Goal: Check status: Check status

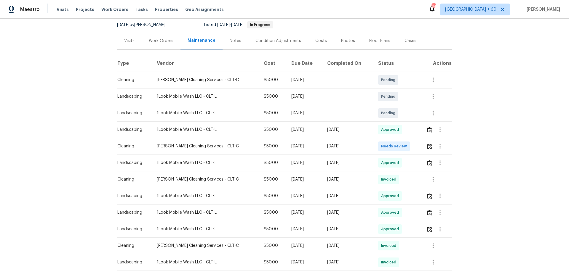
scroll to position [59, 0]
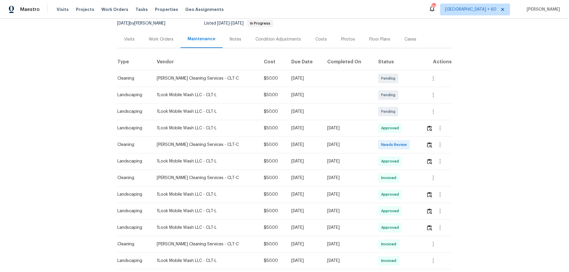
click at [293, 145] on div "[DATE]" at bounding box center [304, 145] width 26 height 6
click at [386, 145] on span "Needs Review" at bounding box center [395, 145] width 28 height 6
click at [201, 144] on div "[PERSON_NAME] Cleaning Services - CLT-C" at bounding box center [205, 145] width 97 height 6
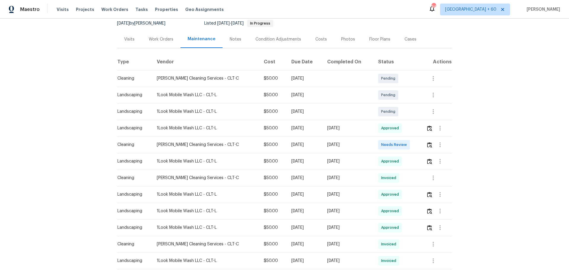
drag, startPoint x: 310, startPoint y: 143, endPoint x: 386, endPoint y: 142, distance: 75.8
click at [313, 143] on div "[DATE]" at bounding box center [304, 145] width 26 height 6
click at [439, 145] on icon "button" at bounding box center [439, 144] width 1 height 5
click at [463, 153] on li "View details" at bounding box center [451, 155] width 41 height 10
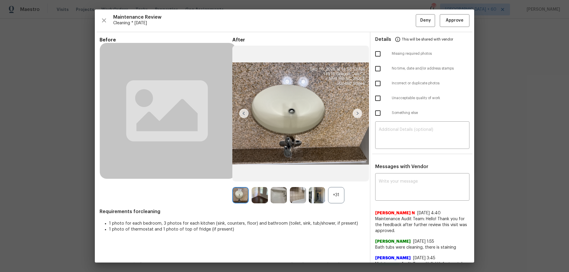
click at [338, 195] on div "+31" at bounding box center [336, 195] width 16 height 16
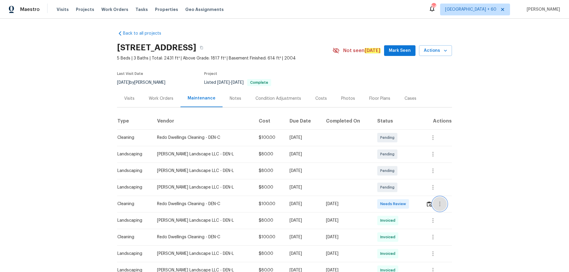
click at [437, 204] on icon "button" at bounding box center [439, 203] width 7 height 7
click at [459, 214] on li "View details" at bounding box center [450, 214] width 41 height 10
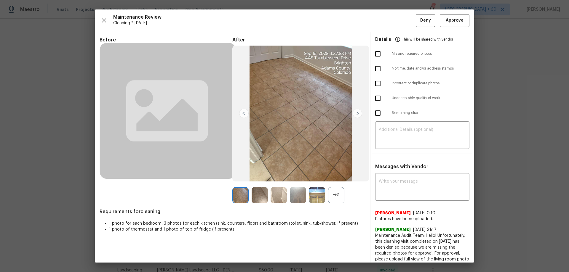
click at [335, 200] on div "+61" at bounding box center [336, 195] width 16 height 16
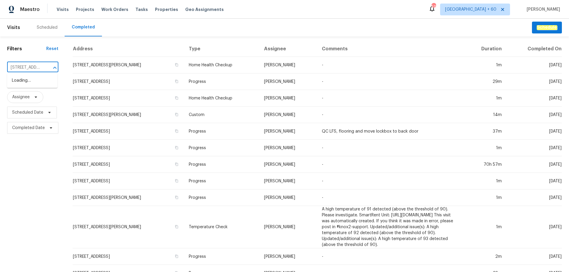
scroll to position [0, 40]
click at [36, 82] on li "[STREET_ADDRESS][PERSON_NAME]" at bounding box center [32, 84] width 50 height 16
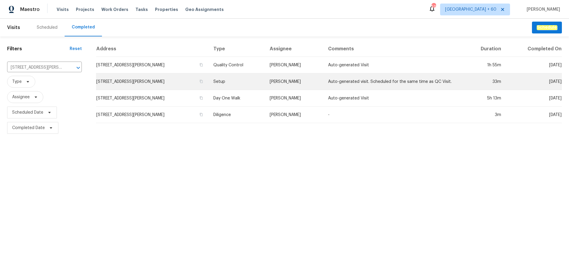
click at [252, 81] on td "Setup" at bounding box center [236, 81] width 57 height 17
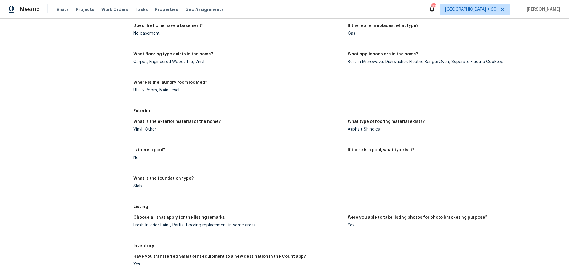
scroll to position [216, 0]
